Goal: Submit feedback/report problem: Leave review/rating

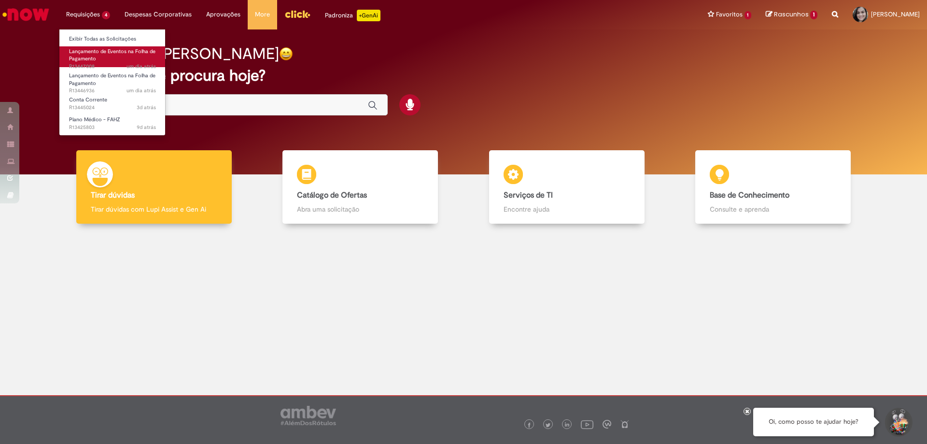
click at [107, 48] on span "Lançamento de Eventos na Folha de Pagamento" at bounding box center [112, 55] width 86 height 15
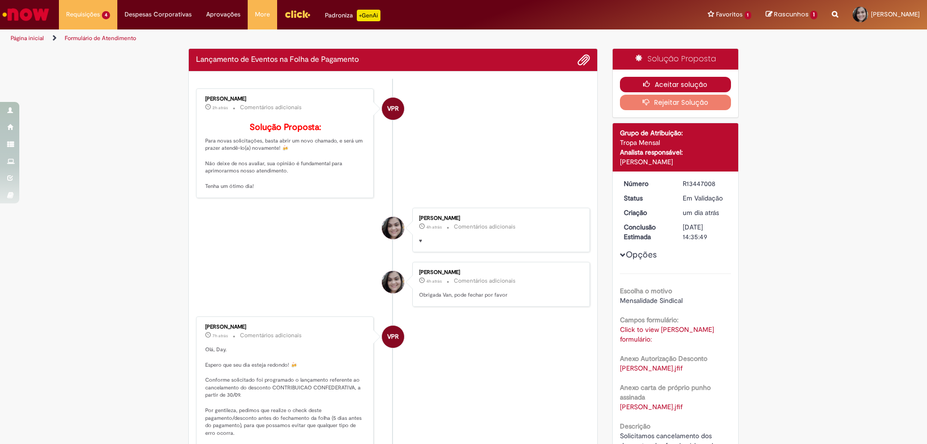
click at [657, 80] on button "Aceitar solução" at bounding box center [676, 84] width 112 height 15
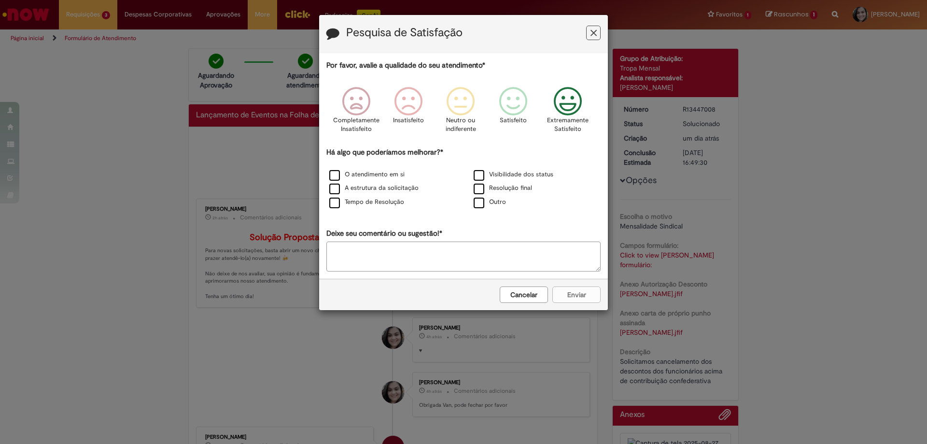
click at [563, 112] on icon "Feedback" at bounding box center [568, 101] width 36 height 29
click at [382, 176] on label "O atendimento em si" at bounding box center [366, 174] width 75 height 9
click at [575, 297] on button "Enviar" at bounding box center [576, 294] width 48 height 16
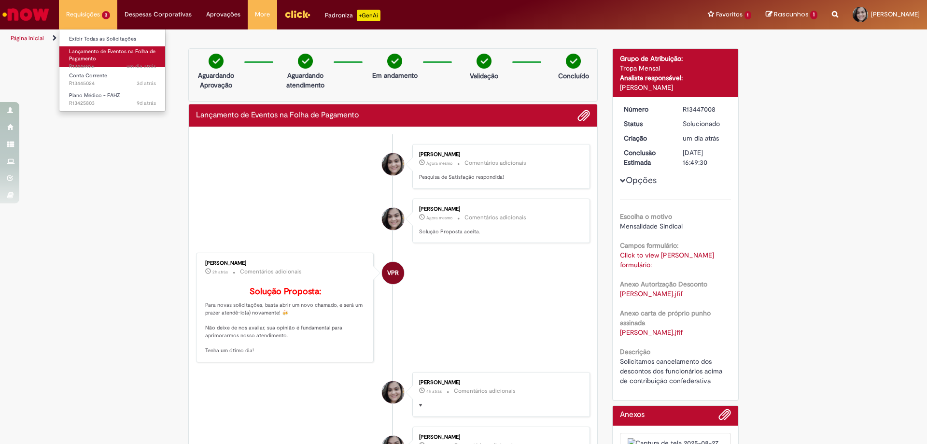
click at [84, 53] on span "Lançamento de Eventos na Folha de Pagamento" at bounding box center [112, 55] width 86 height 15
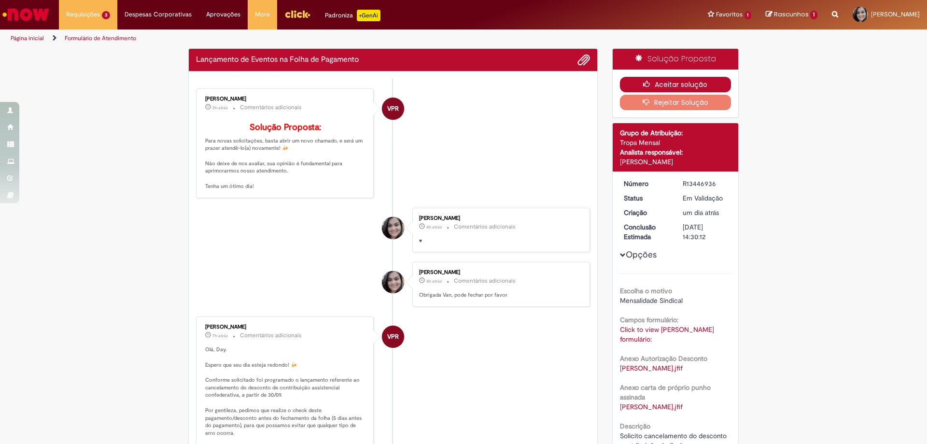
click at [689, 87] on button "Aceitar solução" at bounding box center [676, 84] width 112 height 15
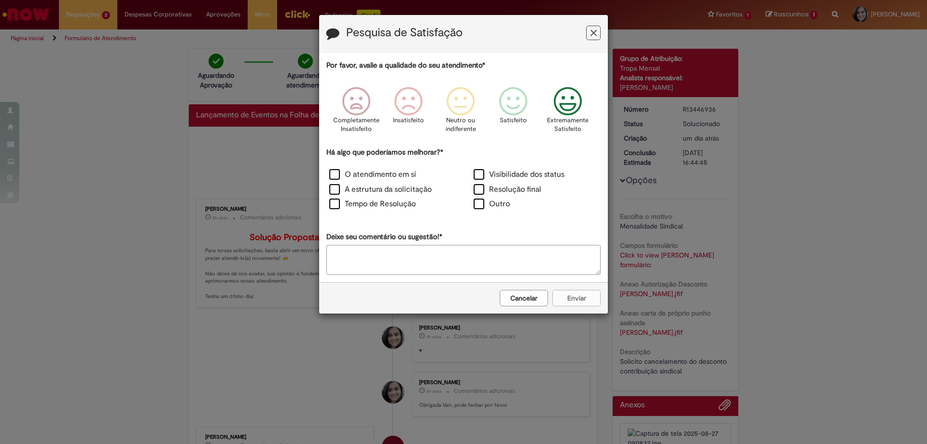
click at [572, 104] on icon "Feedback" at bounding box center [568, 101] width 36 height 29
click at [359, 175] on label "O atendimento em si" at bounding box center [372, 174] width 87 height 11
click at [584, 300] on button "Enviar" at bounding box center [576, 298] width 48 height 16
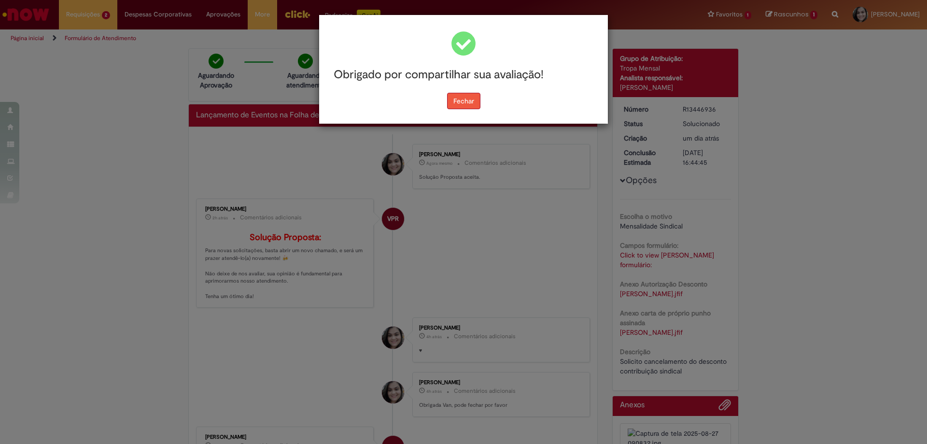
click at [452, 102] on button "Fechar" at bounding box center [463, 101] width 33 height 16
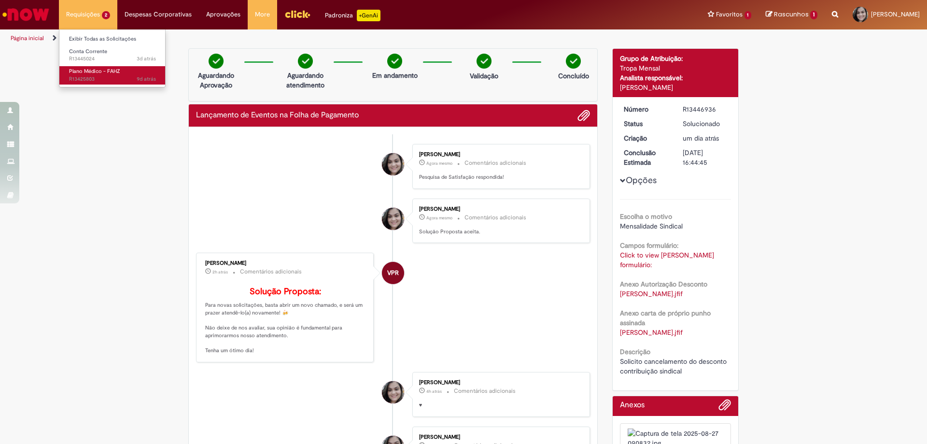
click at [102, 73] on span "Plano Médico - FAHZ" at bounding box center [94, 71] width 51 height 7
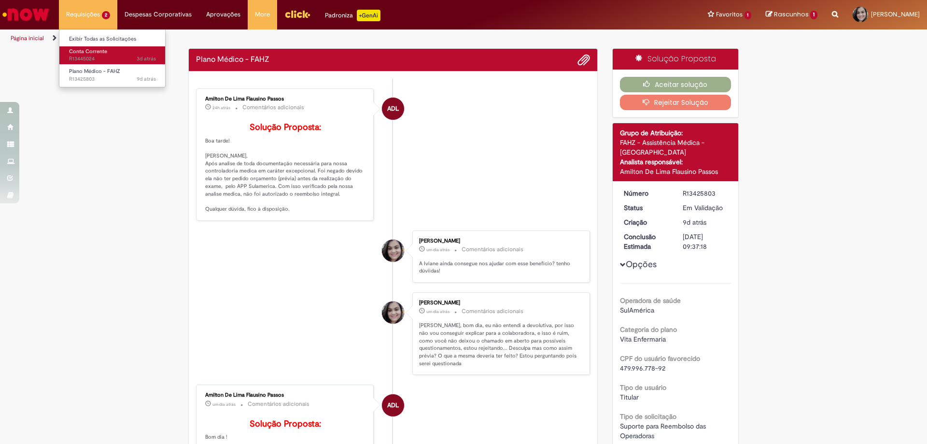
click at [104, 55] on link "Conta Corrente 3d atrás 3 dias atrás R13445024" at bounding box center [112, 55] width 106 height 18
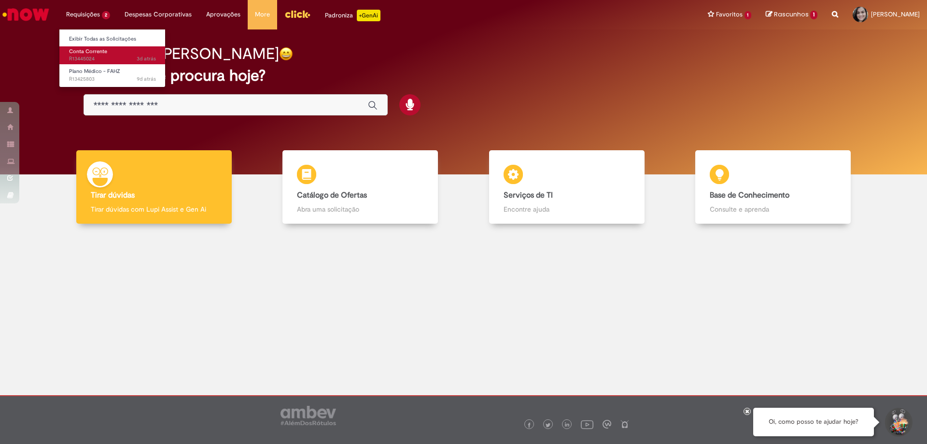
click at [83, 51] on span "Conta Corrente" at bounding box center [88, 51] width 38 height 7
